Goal: Transaction & Acquisition: Subscribe to service/newsletter

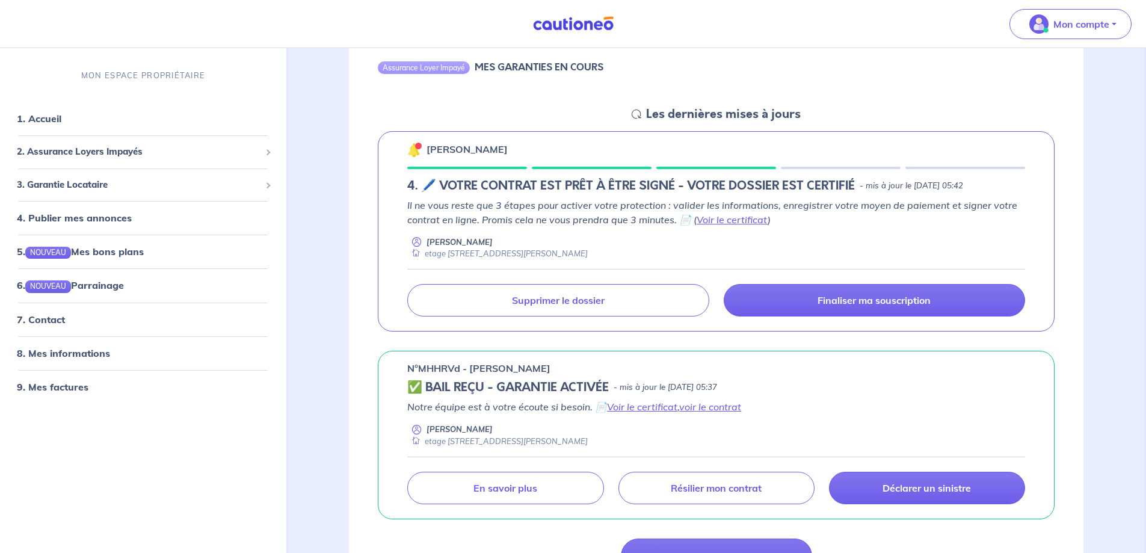
scroll to position [120, 0]
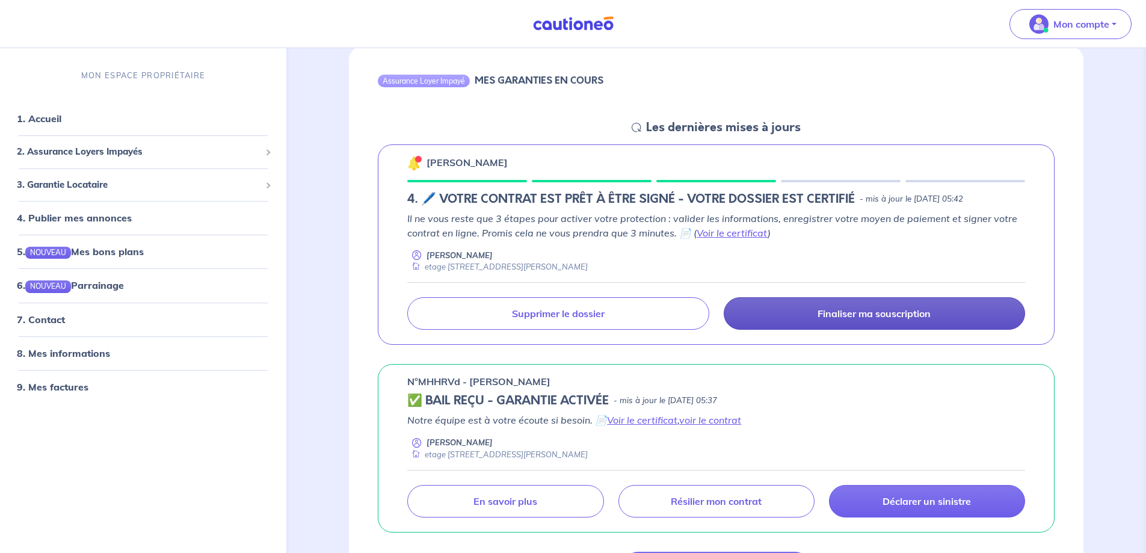
click at [828, 310] on p "Finaliser ma souscription" at bounding box center [874, 313] width 113 height 12
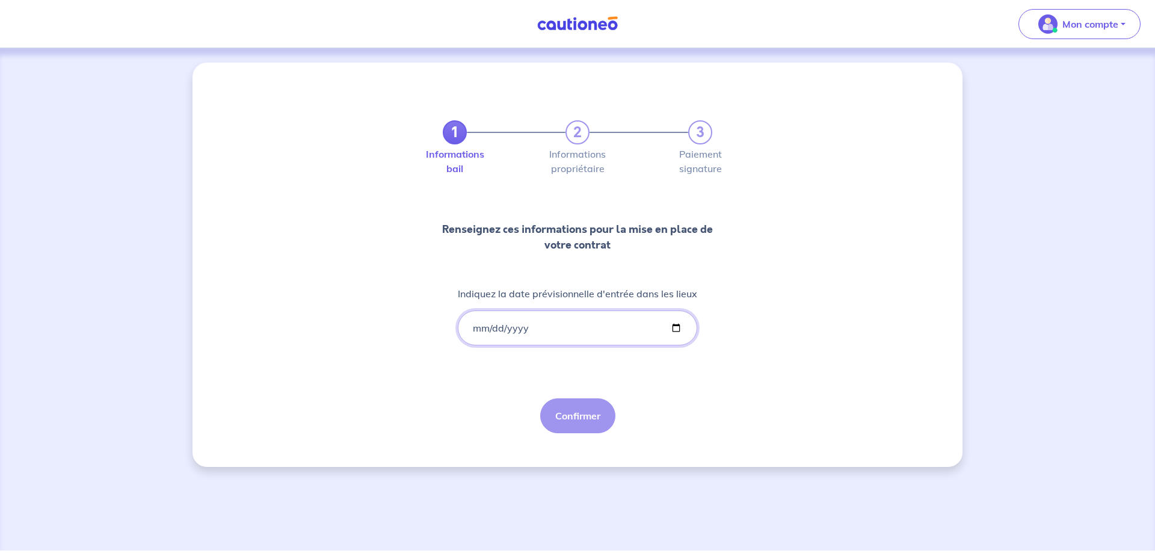
click at [676, 326] on input "Indiquez la date prévisionnelle d'entrée dans les lieux" at bounding box center [577, 327] width 239 height 35
type input "[DATE]"
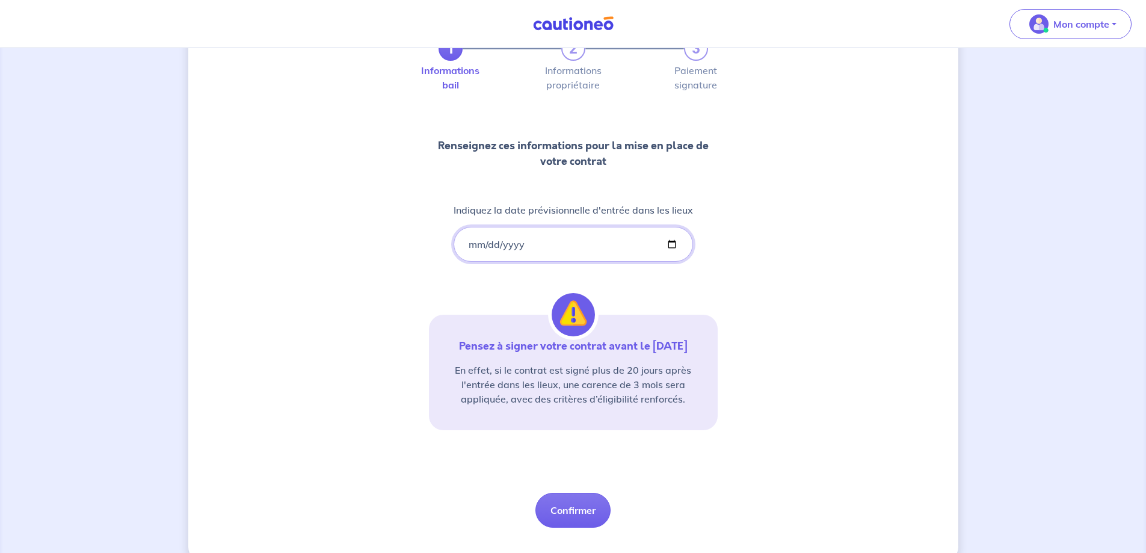
scroll to position [106, 0]
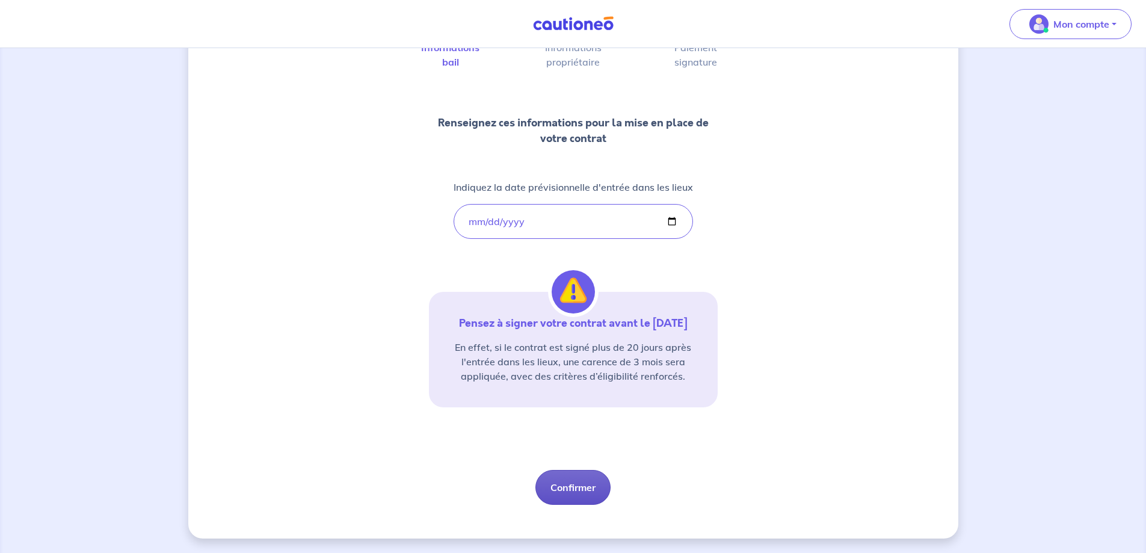
click at [596, 481] on button "Confirmer" at bounding box center [572, 487] width 75 height 35
select select "FR"
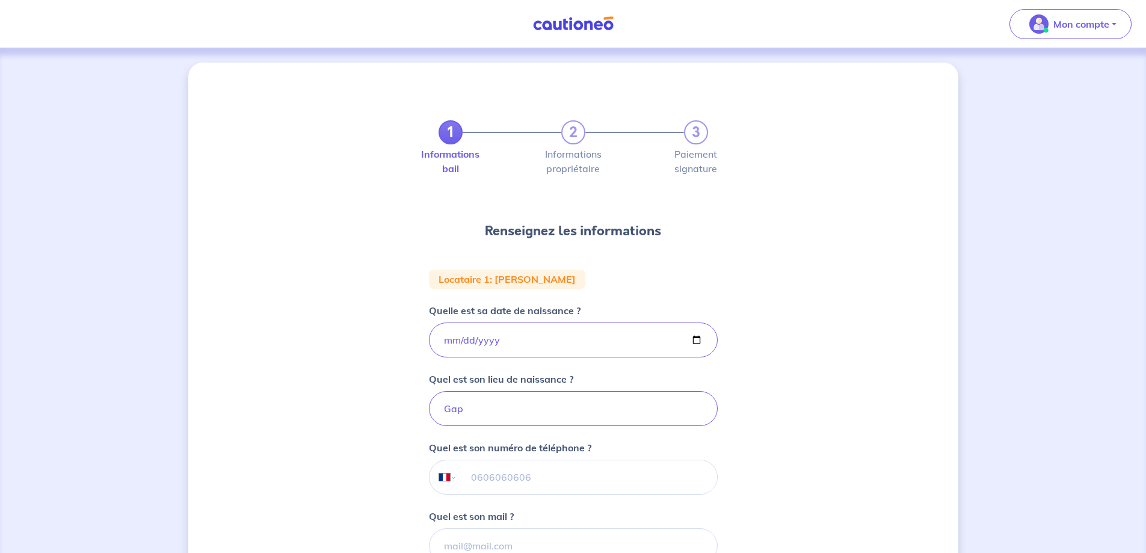
click at [492, 471] on input "tel" at bounding box center [587, 477] width 260 height 34
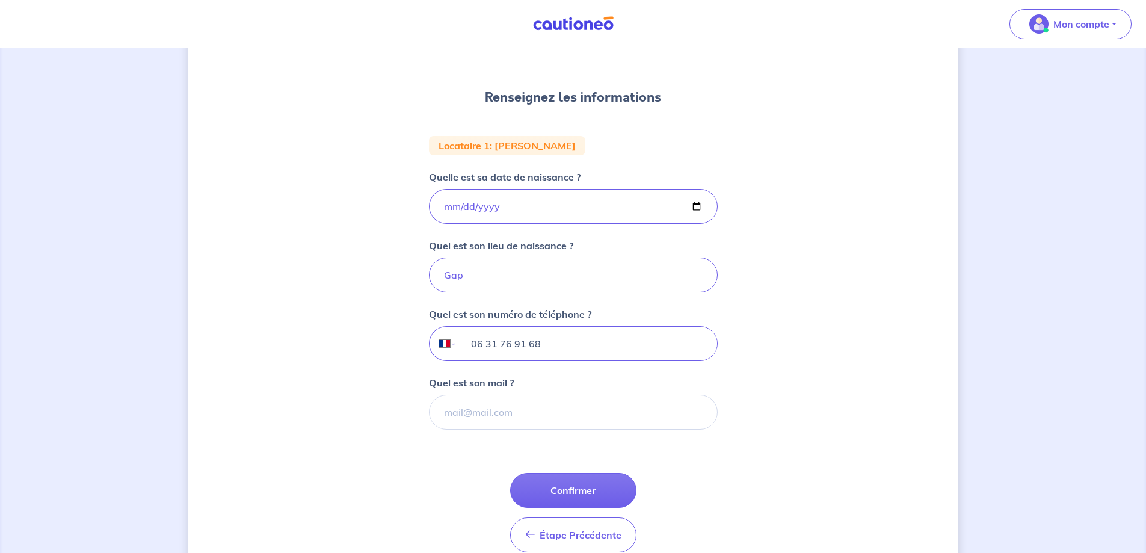
scroll to position [180, 0]
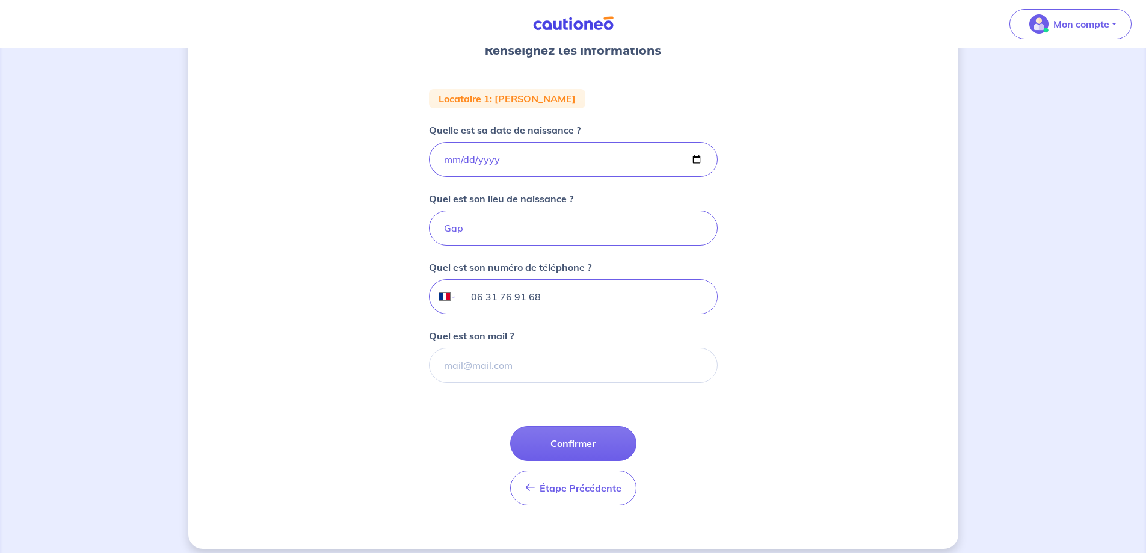
type input "06 31 76 91 68"
click at [501, 368] on input "Quel est son mail ?" at bounding box center [573, 365] width 289 height 35
click at [623, 354] on input "Quel est son mail ?" at bounding box center [573, 365] width 289 height 35
paste input "[EMAIL_ADDRESS][DOMAIN_NAME]"
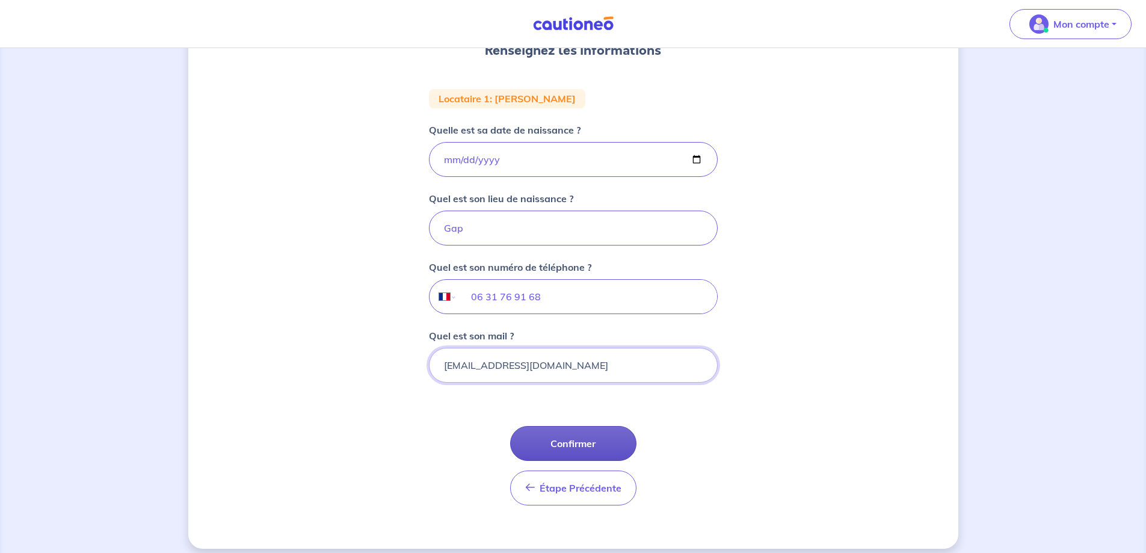
type input "[EMAIL_ADDRESS][DOMAIN_NAME]"
click at [606, 443] on button "Confirmer" at bounding box center [573, 443] width 126 height 35
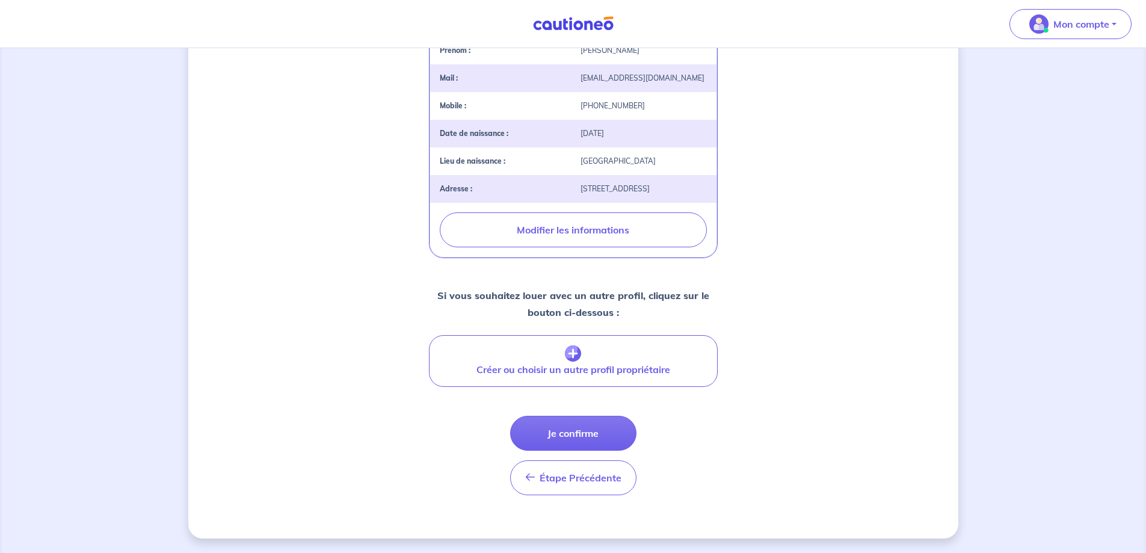
scroll to position [359, 0]
click at [567, 437] on button "Je confirme" at bounding box center [573, 433] width 126 height 35
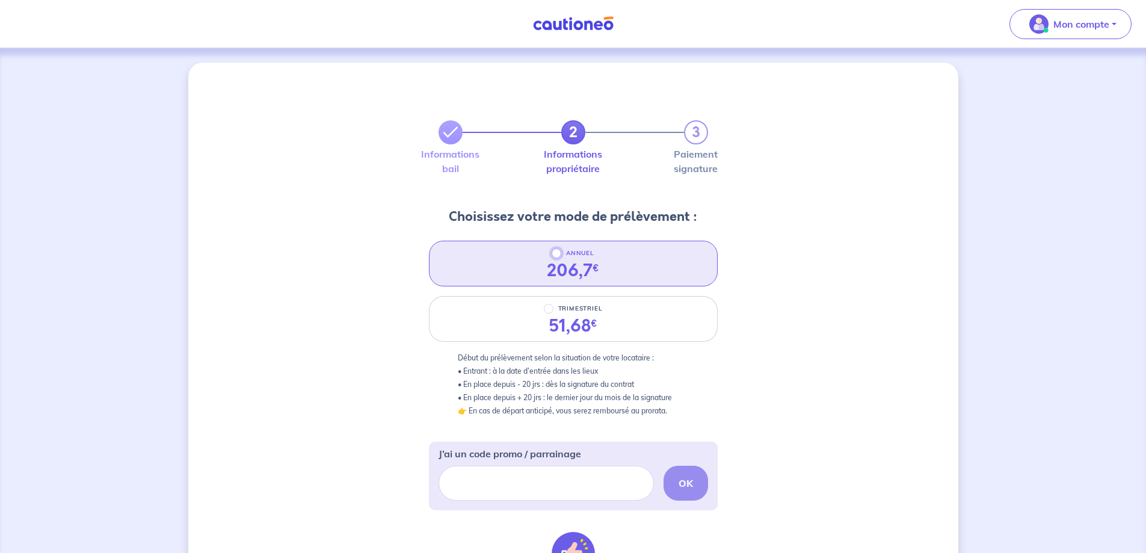
click at [557, 254] on input "ANNUEL" at bounding box center [557, 253] width 10 height 10
radio input "true"
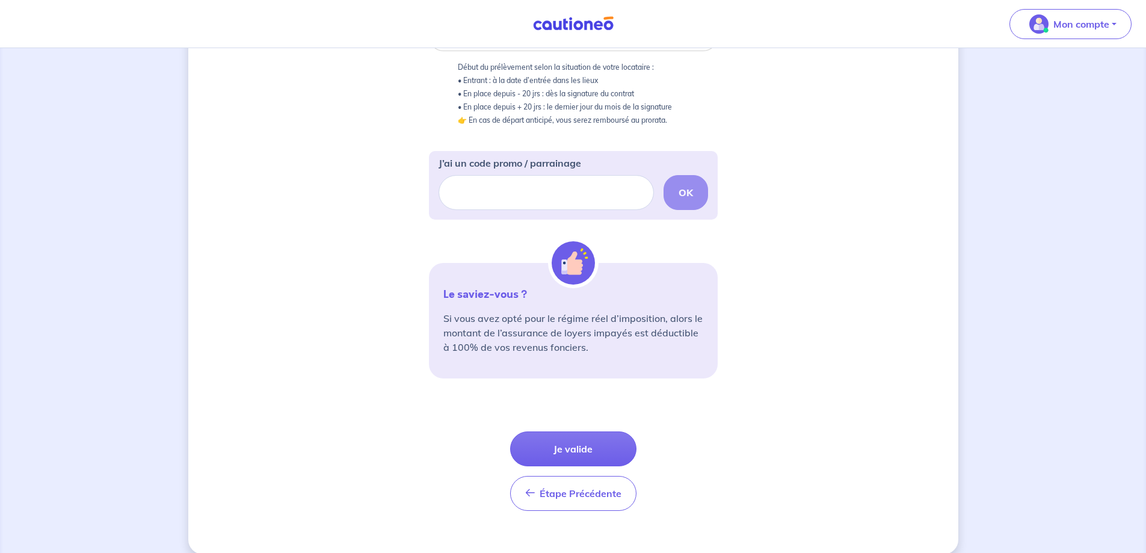
scroll to position [301, 0]
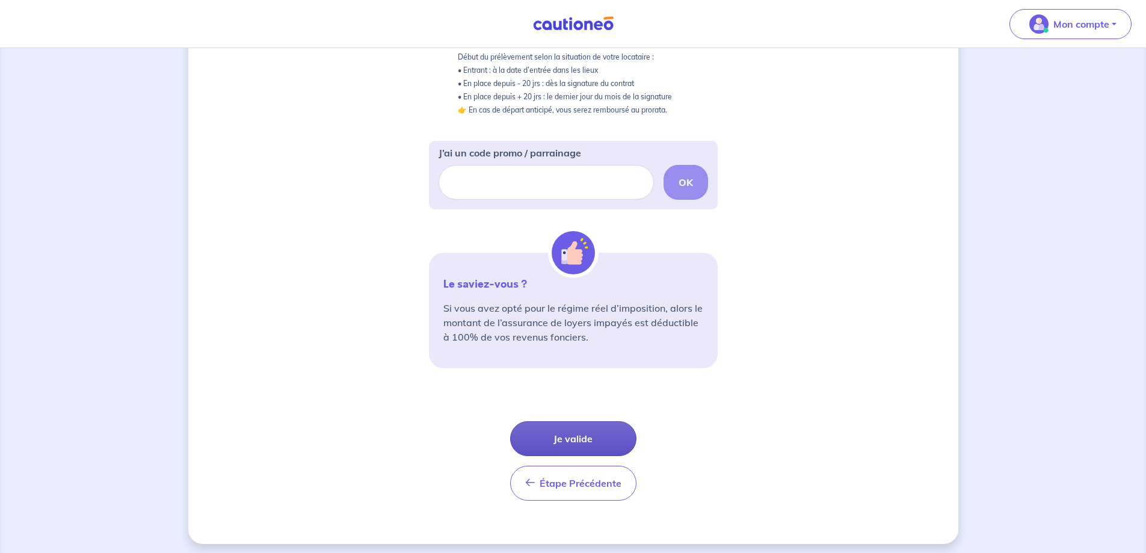
click at [594, 434] on button "Je valide" at bounding box center [573, 438] width 126 height 35
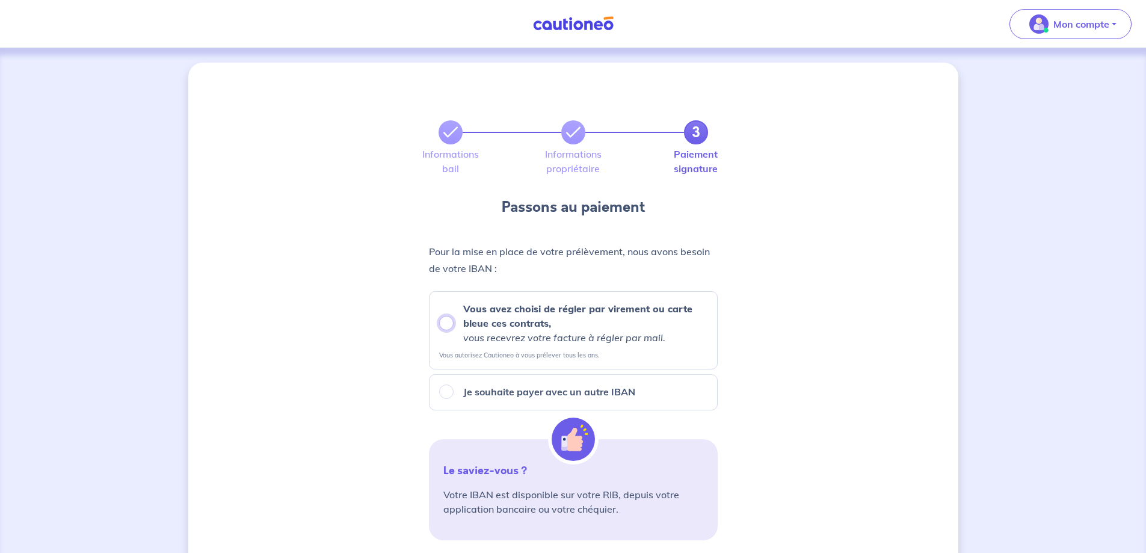
click at [446, 324] on input "Vous avez choisi de régler par virement ou carte bleue ces contrats, vous recev…" at bounding box center [446, 323] width 14 height 14
radio input "true"
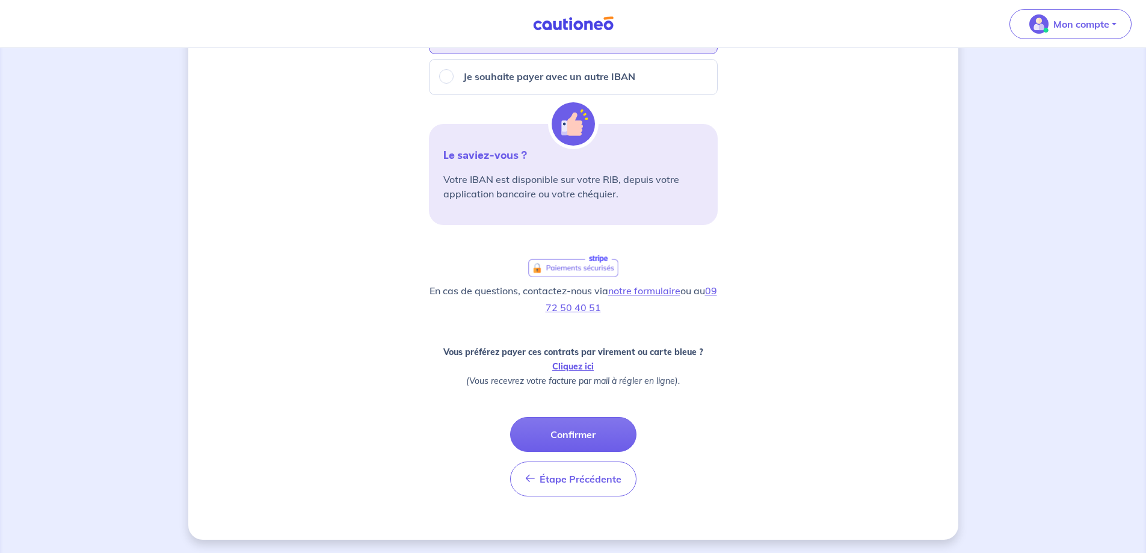
scroll to position [316, 0]
click at [569, 431] on button "Confirmer" at bounding box center [573, 433] width 126 height 35
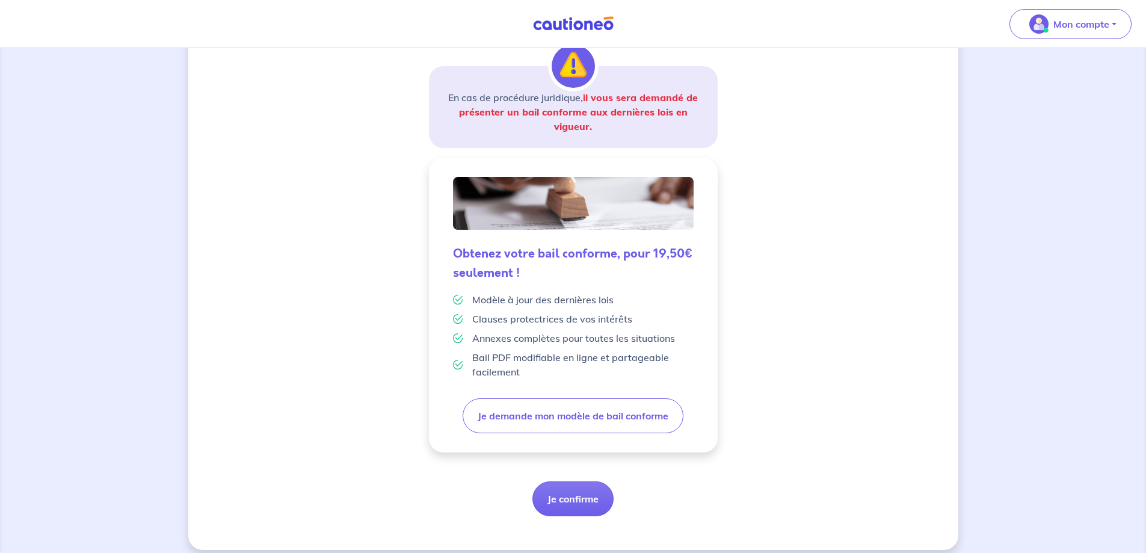
scroll to position [205, 0]
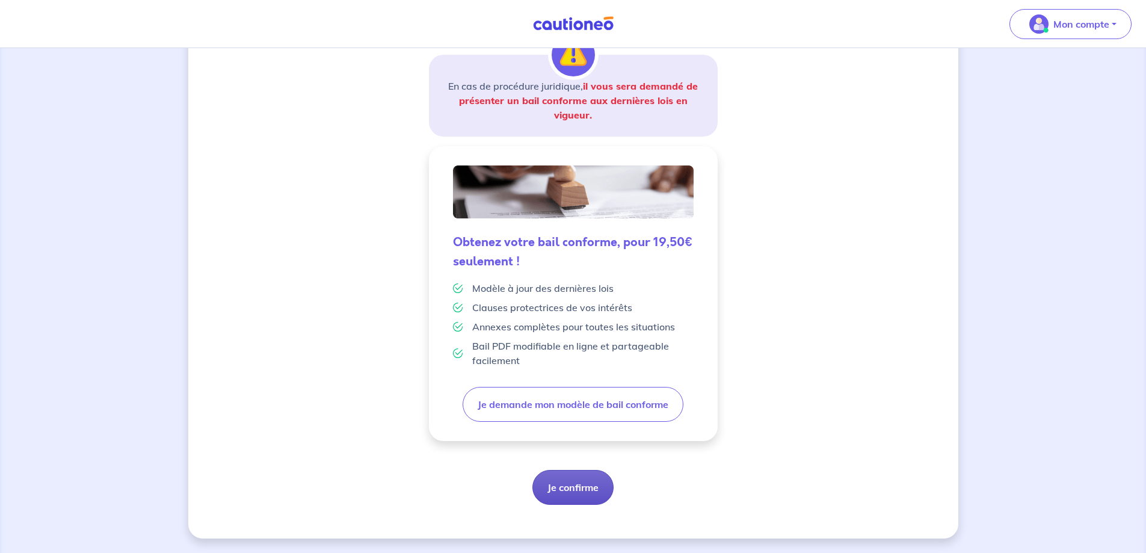
click at [575, 481] on button "Je confirme" at bounding box center [572, 487] width 81 height 35
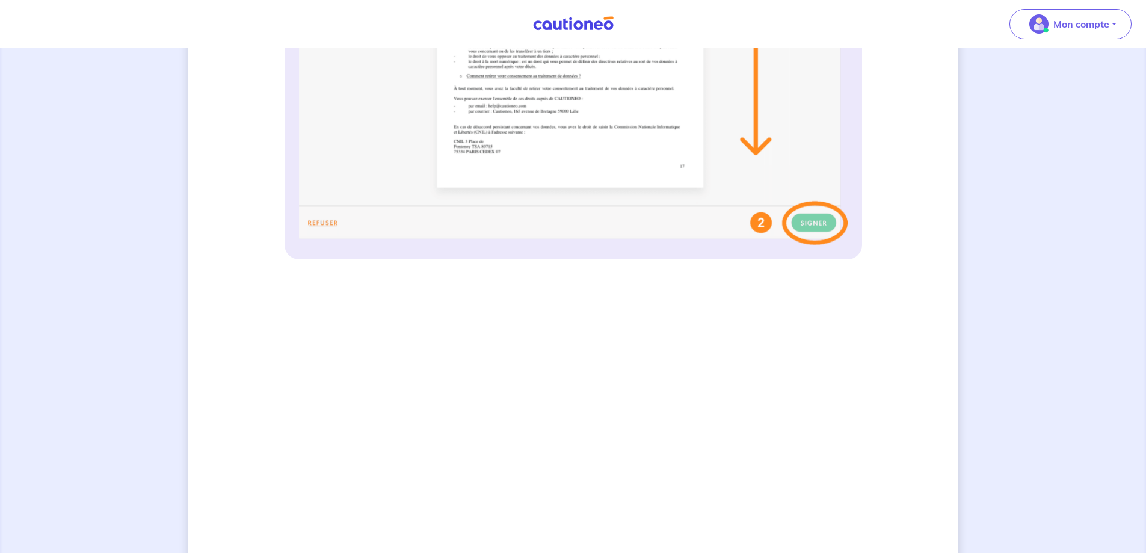
scroll to position [593, 0]
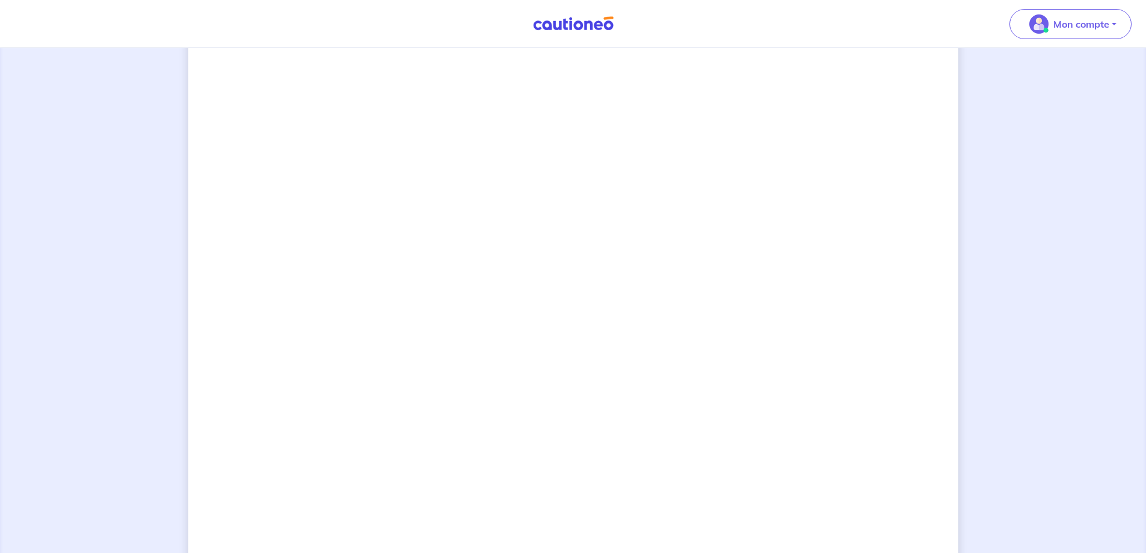
scroll to position [833, 0]
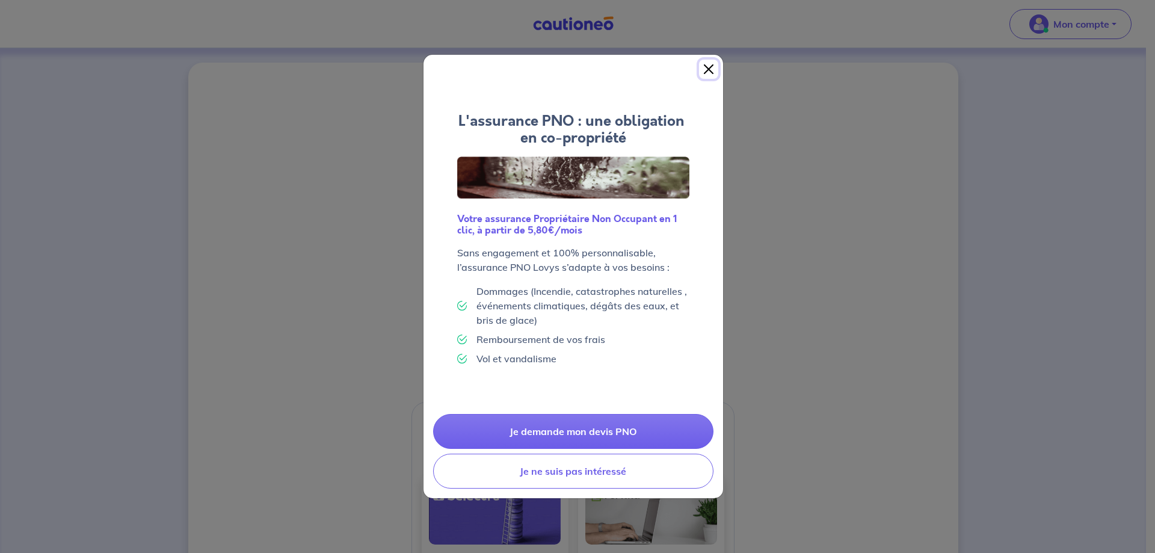
click at [708, 69] on button "Close" at bounding box center [708, 69] width 19 height 19
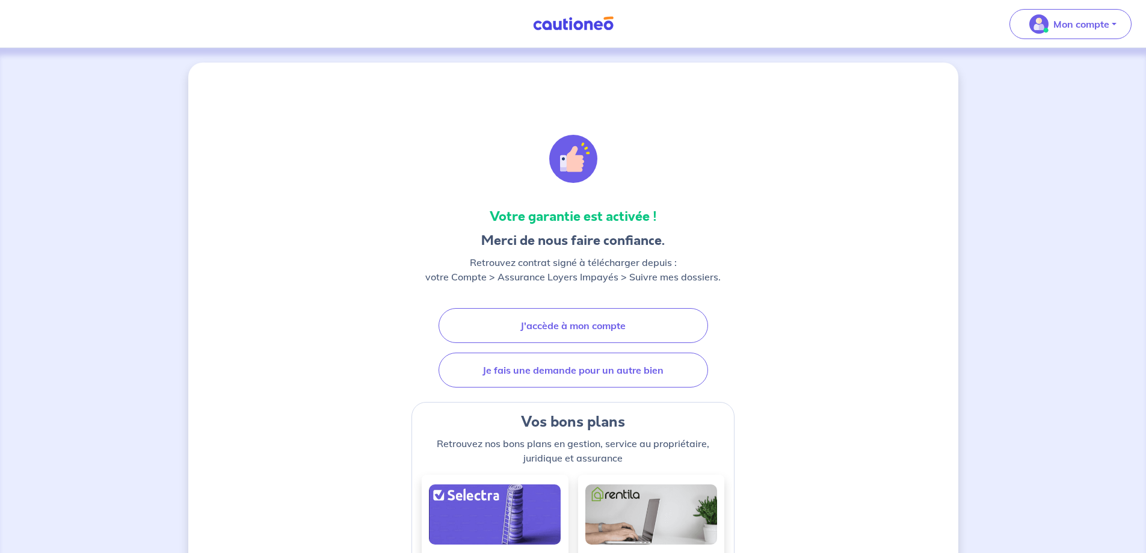
click at [586, 26] on img at bounding box center [573, 23] width 90 height 15
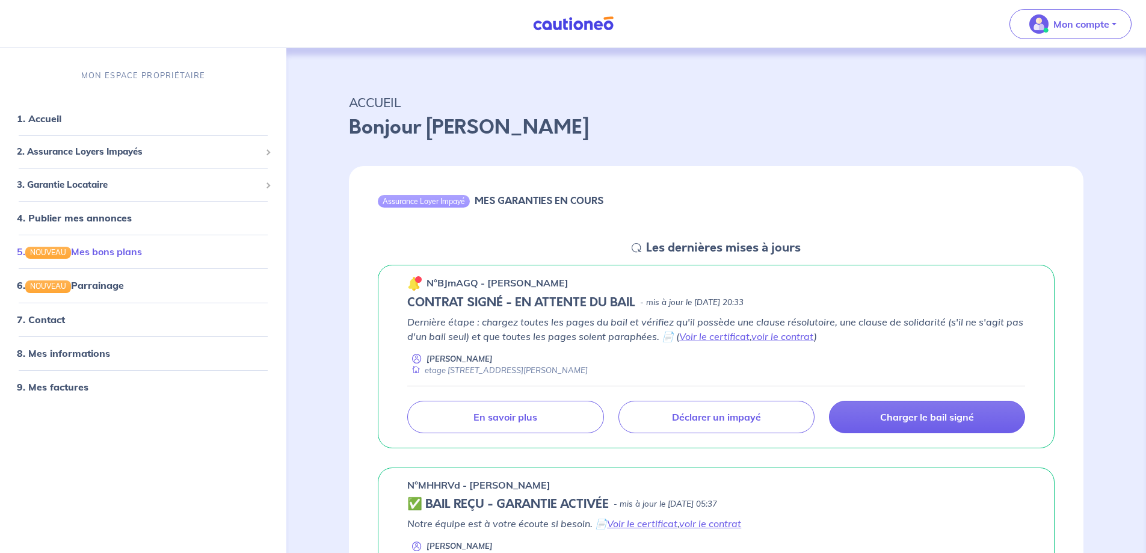
click at [132, 246] on link "5. NOUVEAU Mes bons plans" at bounding box center [79, 251] width 125 height 12
